Goal: Find specific page/section: Find specific page/section

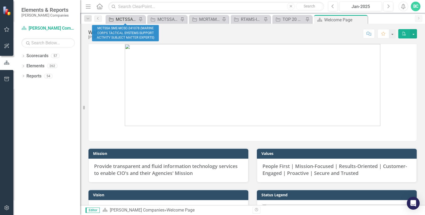
click at [127, 19] on div "MCTSSA SME-MCSC-241078 (MARINE CORPS TACTICAL SYSTEMS SUPPORT ACTIVITY SUBJECT …" at bounding box center [126, 19] width 21 height 7
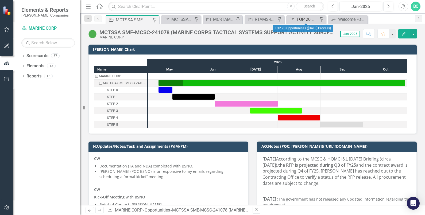
click at [304, 18] on div "TOP 20 Opportunities ([DATE] Process)" at bounding box center [307, 19] width 21 height 7
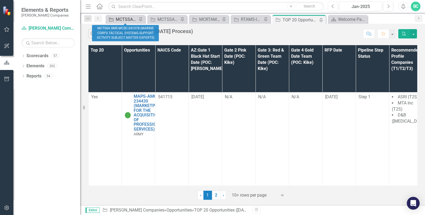
click at [123, 16] on div "MCTSSA SME-MCSC-241078 (MARINE CORPS TACTICAL SYSTEMS SUPPORT ACTIVITY SUBJECT …" at bounding box center [126, 19] width 21 height 7
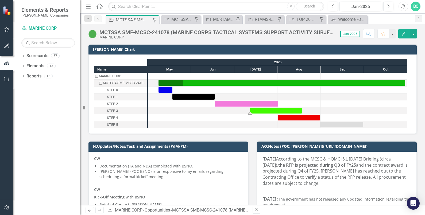
click at [259, 110] on div "Task: Start date: 2025-07-12 End date: 2025-08-18" at bounding box center [276, 111] width 52 height 6
click at [285, 118] on div "Task: Start date: 2025-08-01 End date: 2025-08-31" at bounding box center [299, 118] width 42 height 6
click at [294, 129] on div "Name MARINE CORP MCTSSA SME-MCSC-241078 (MARINE CORPS TACTICAL SYSTEMS SUPPORT …" at bounding box center [253, 94] width 328 height 79
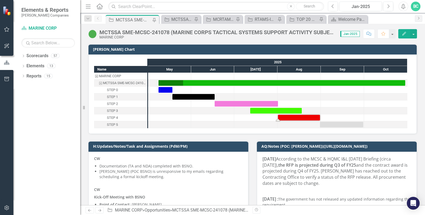
click at [233, 125] on div at bounding box center [212, 124] width 43 height 7
